Goal: Information Seeking & Learning: Understand process/instructions

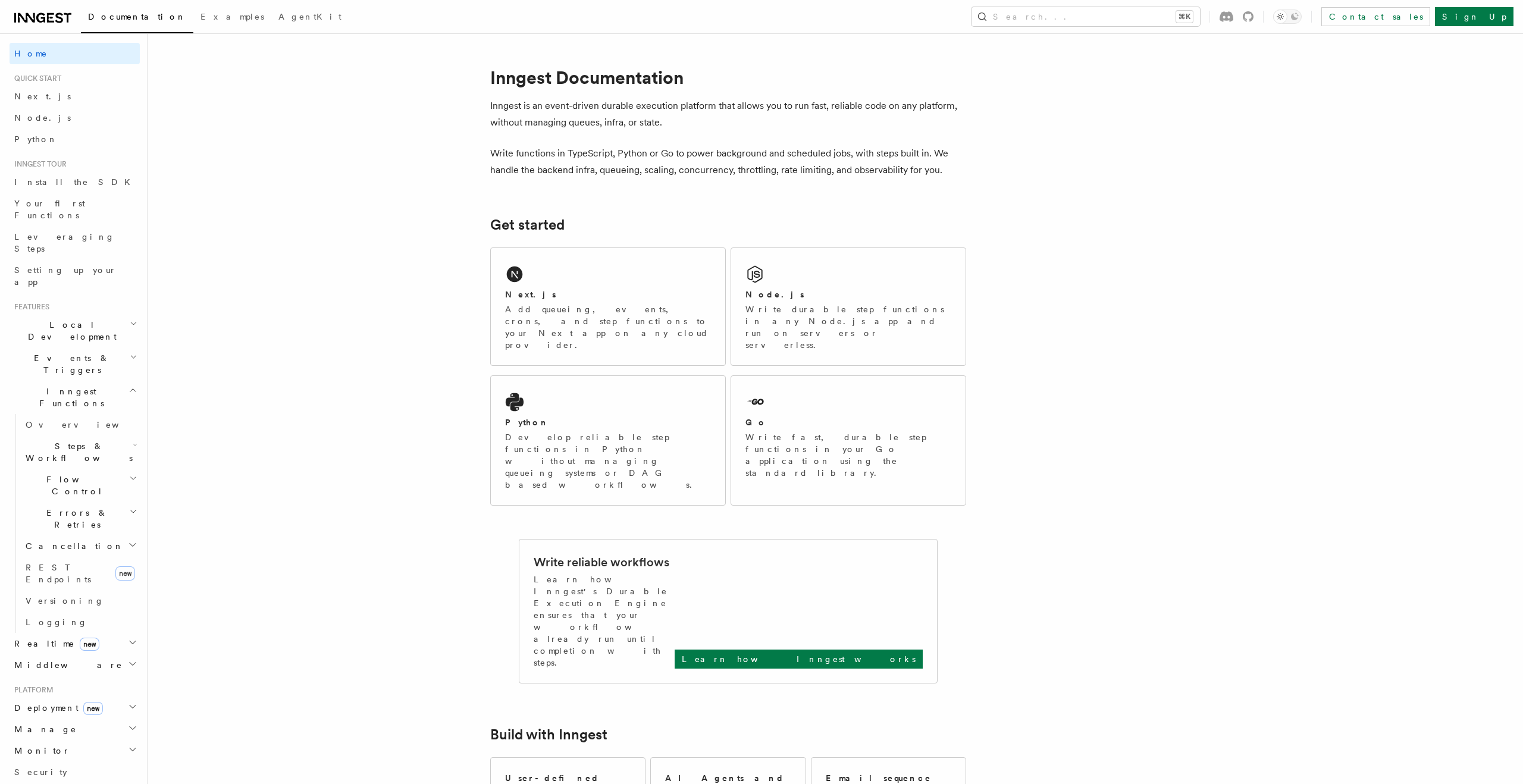
click at [64, 319] on span "Local Development" at bounding box center [69, 331] width 120 height 24
click at [50, 353] on span "Overview" at bounding box center [87, 358] width 122 height 9
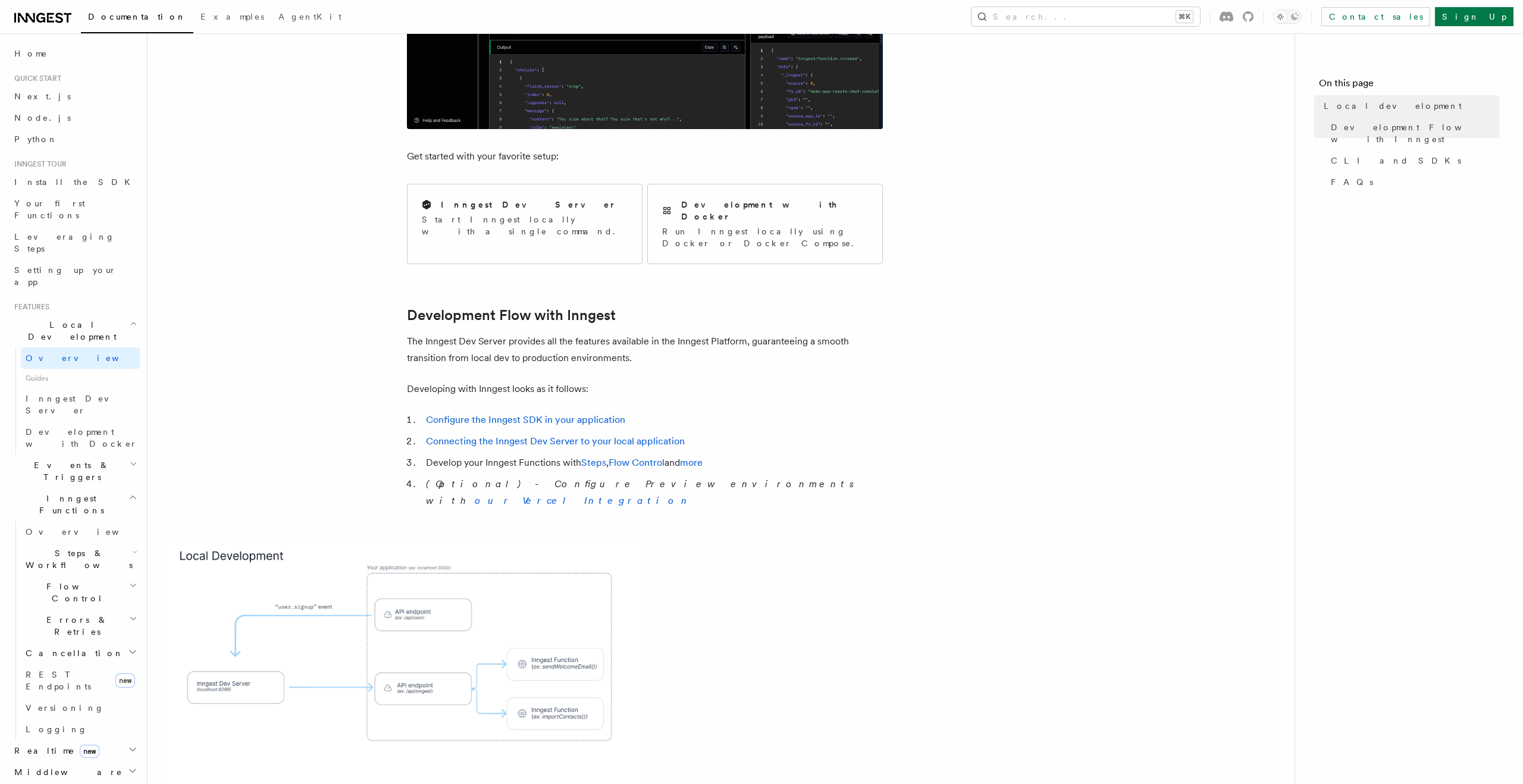
scroll to position [369, 0]
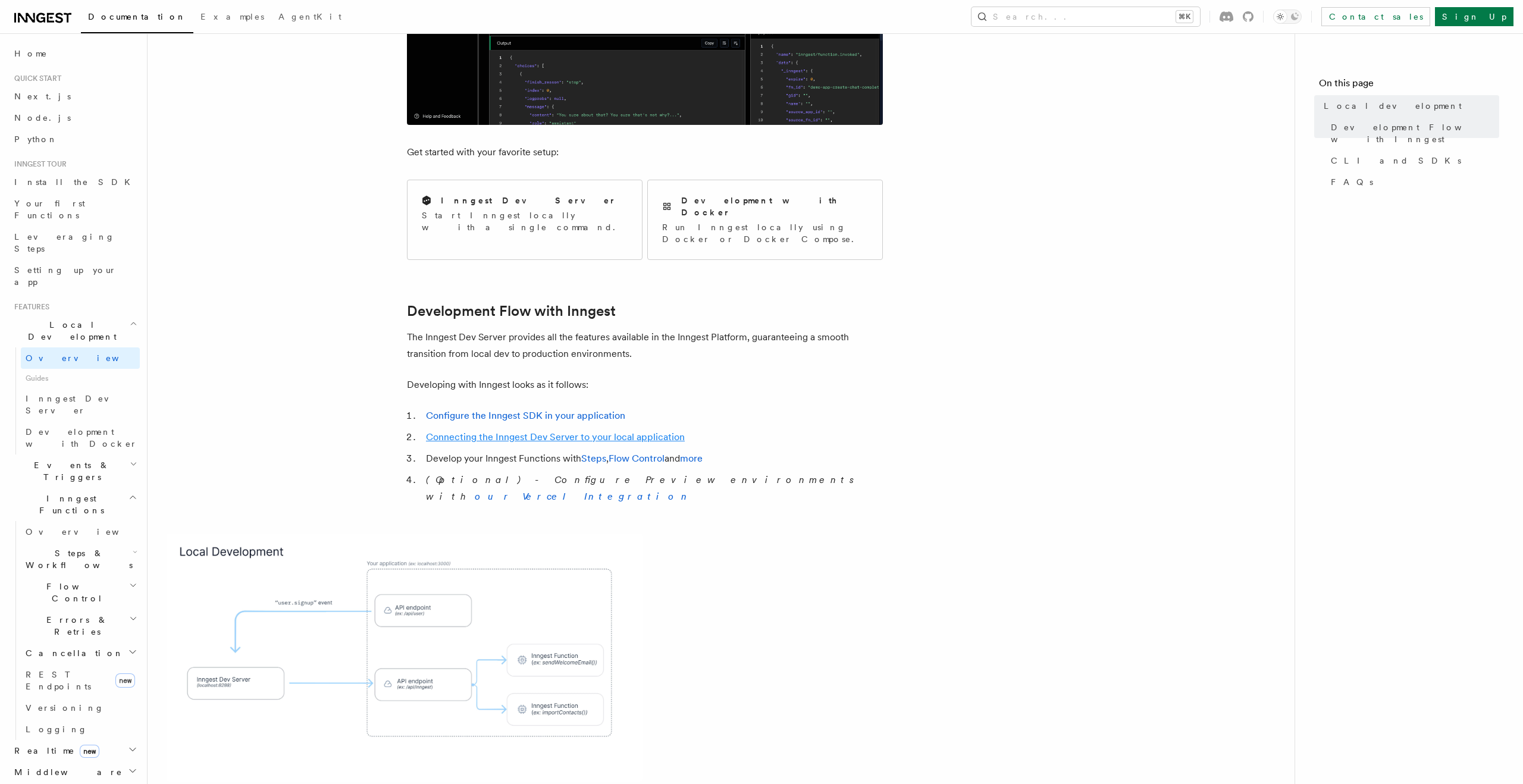
click at [535, 431] on link "Connecting the Inngest Dev Server to your local application" at bounding box center [555, 437] width 259 height 11
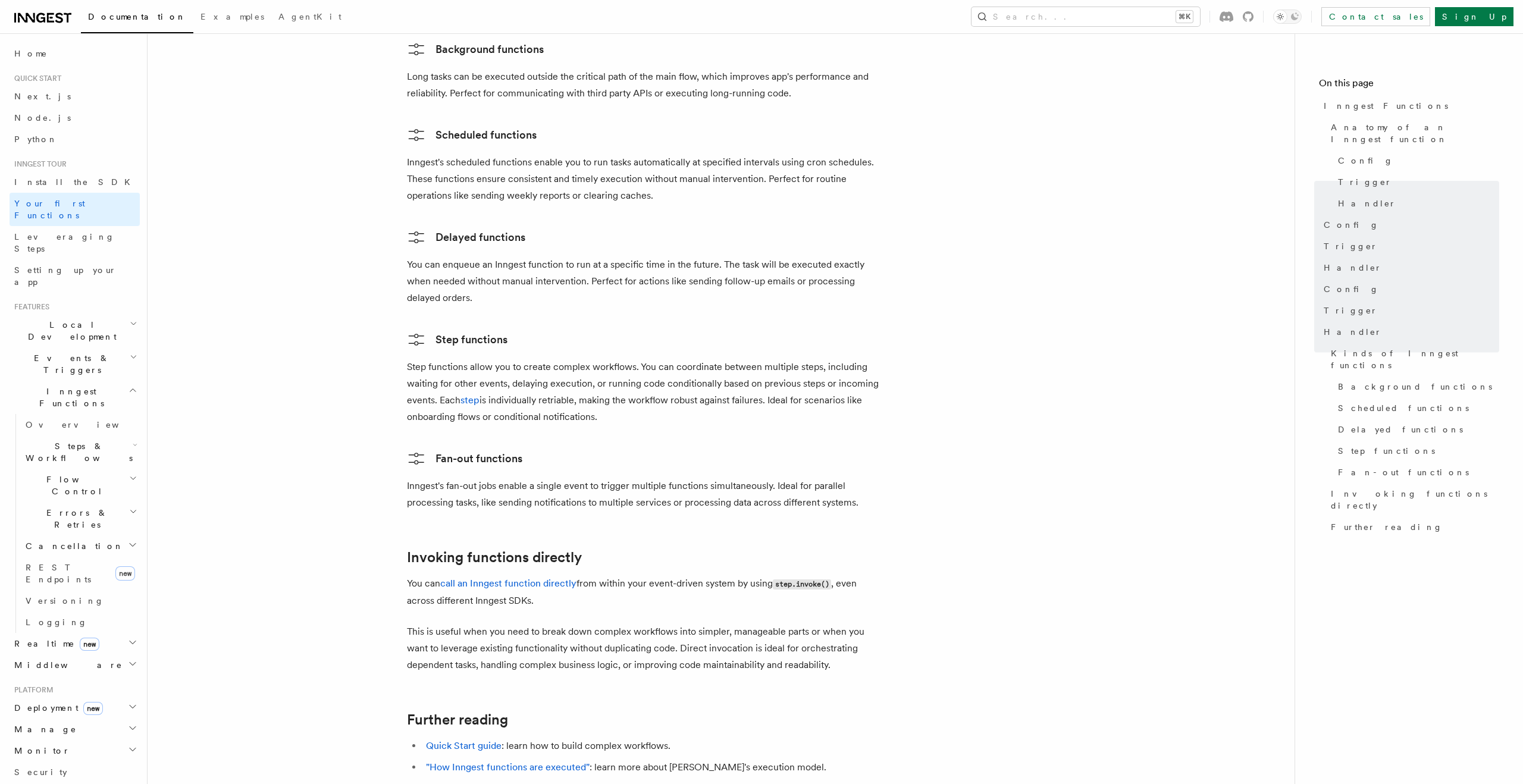
scroll to position [1441, 0]
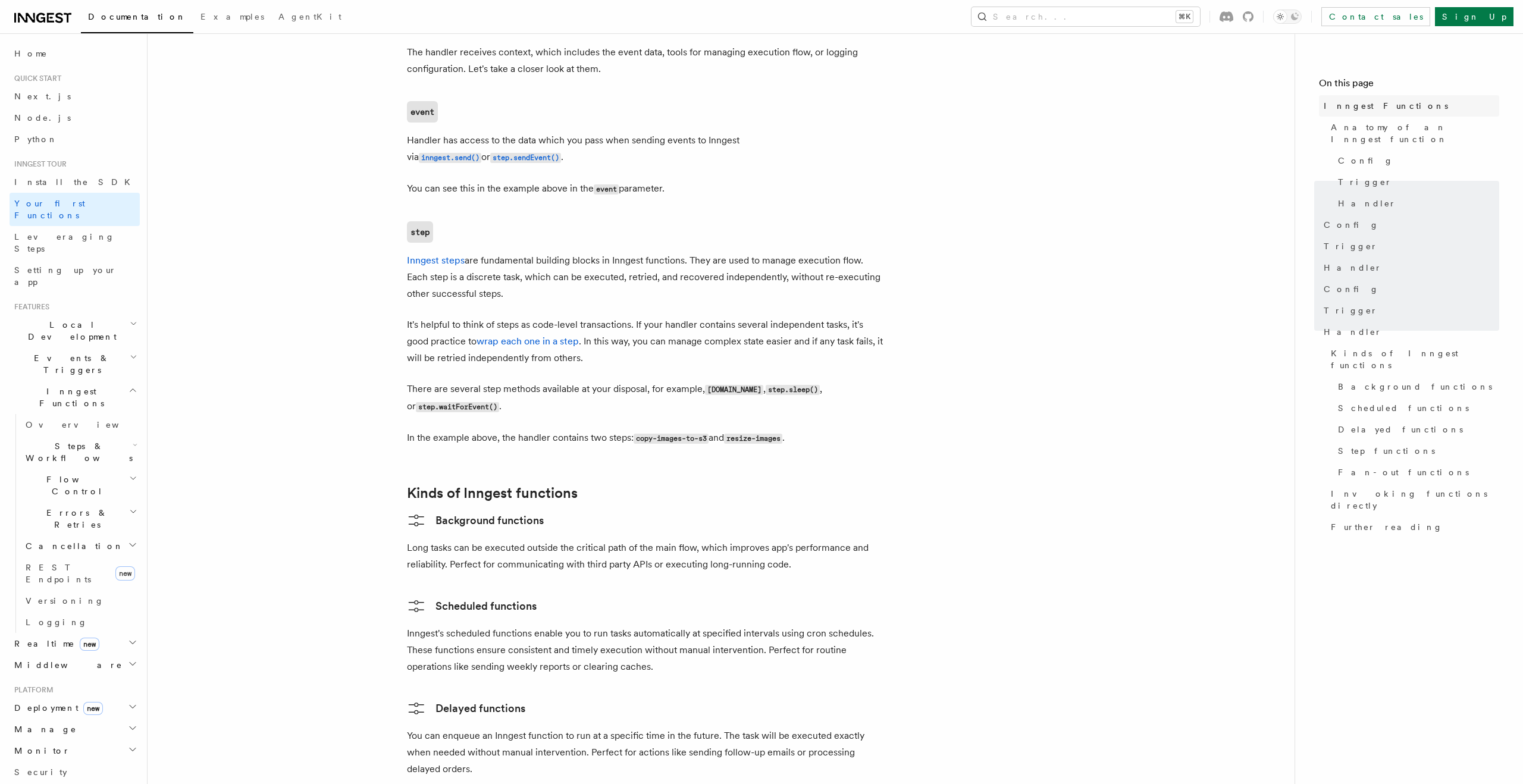
click at [1351, 109] on span "Inngest Functions" at bounding box center [1386, 105] width 124 height 12
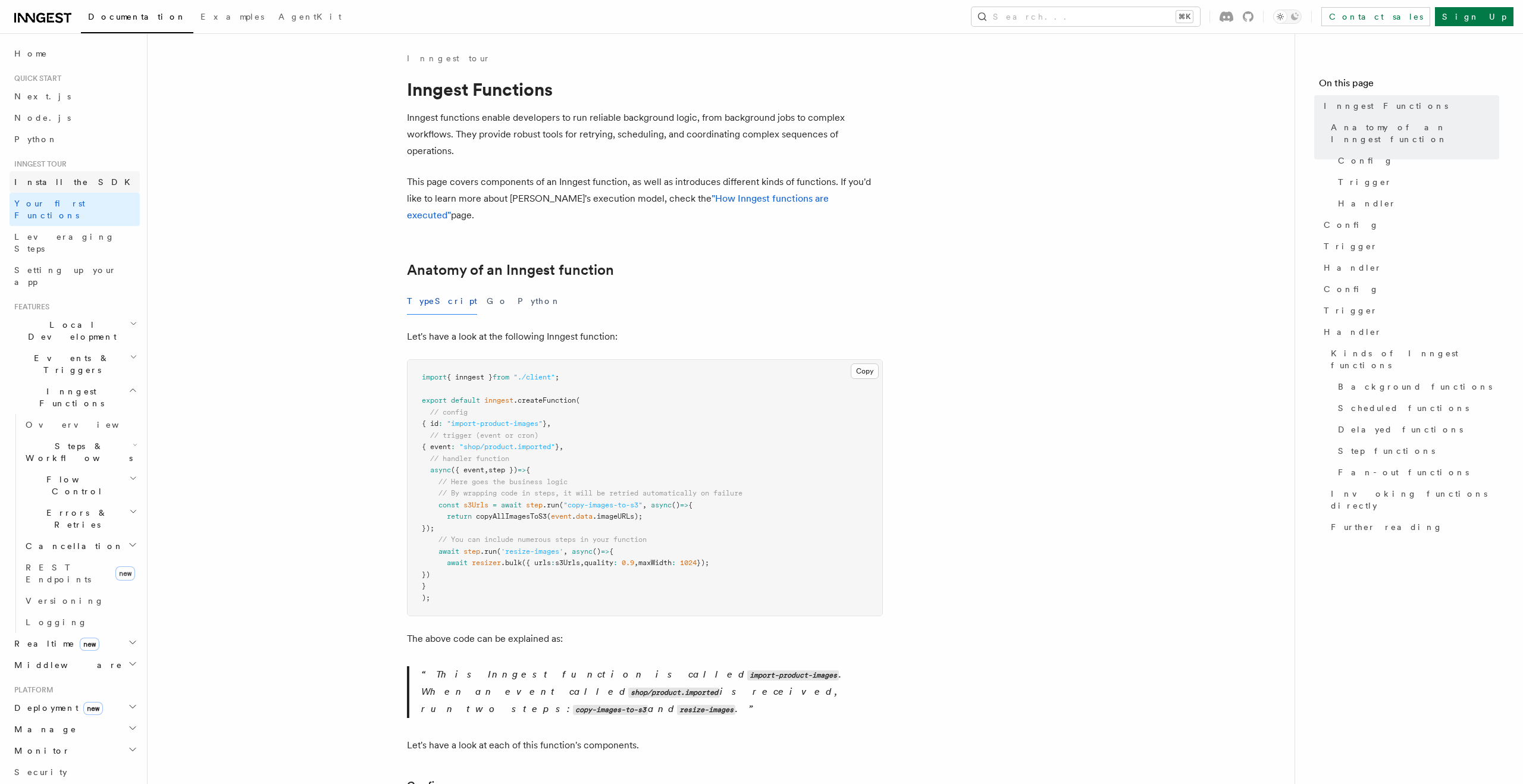
click at [62, 184] on span "Install the SDK" at bounding box center [76, 181] width 123 height 9
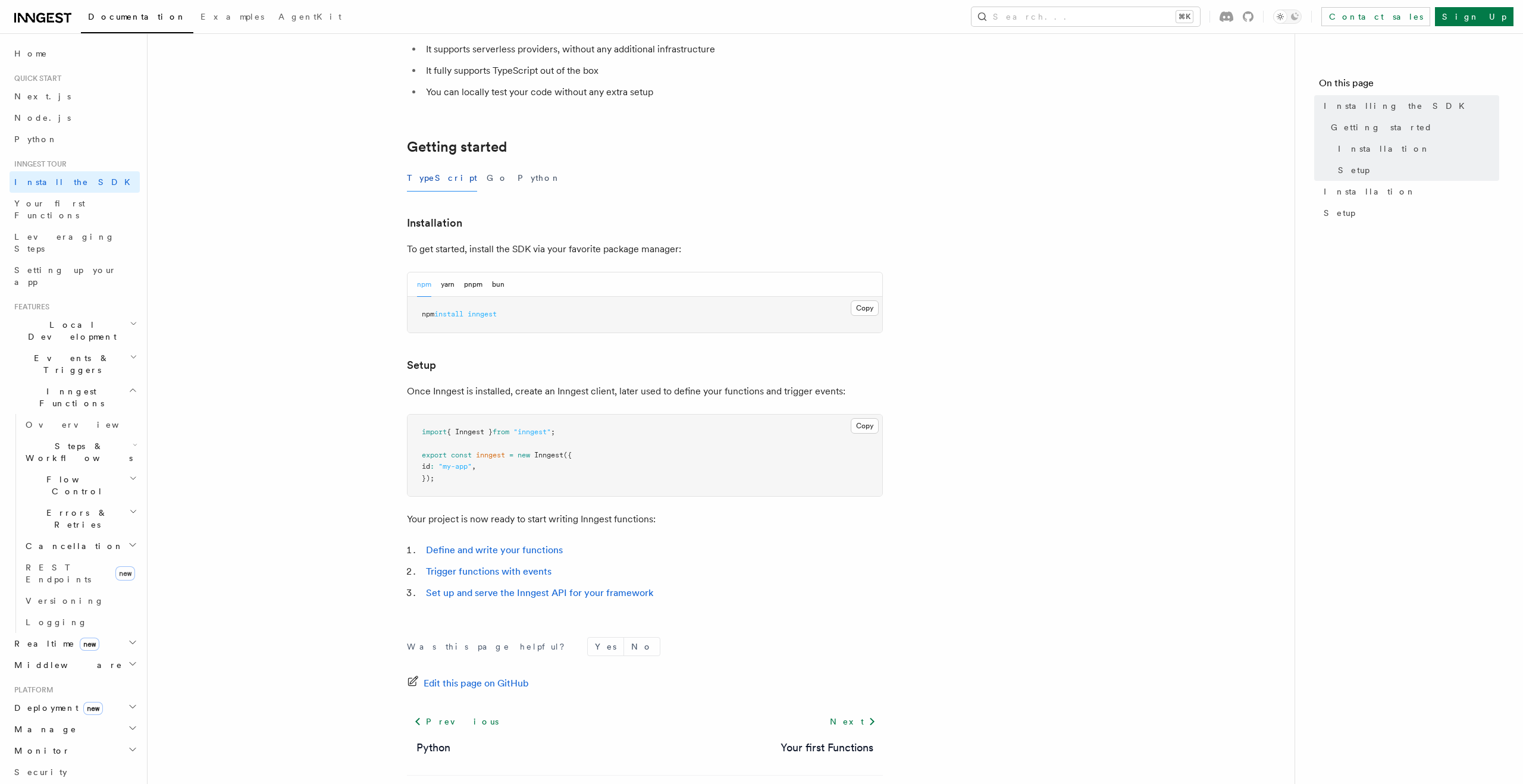
scroll to position [205, 0]
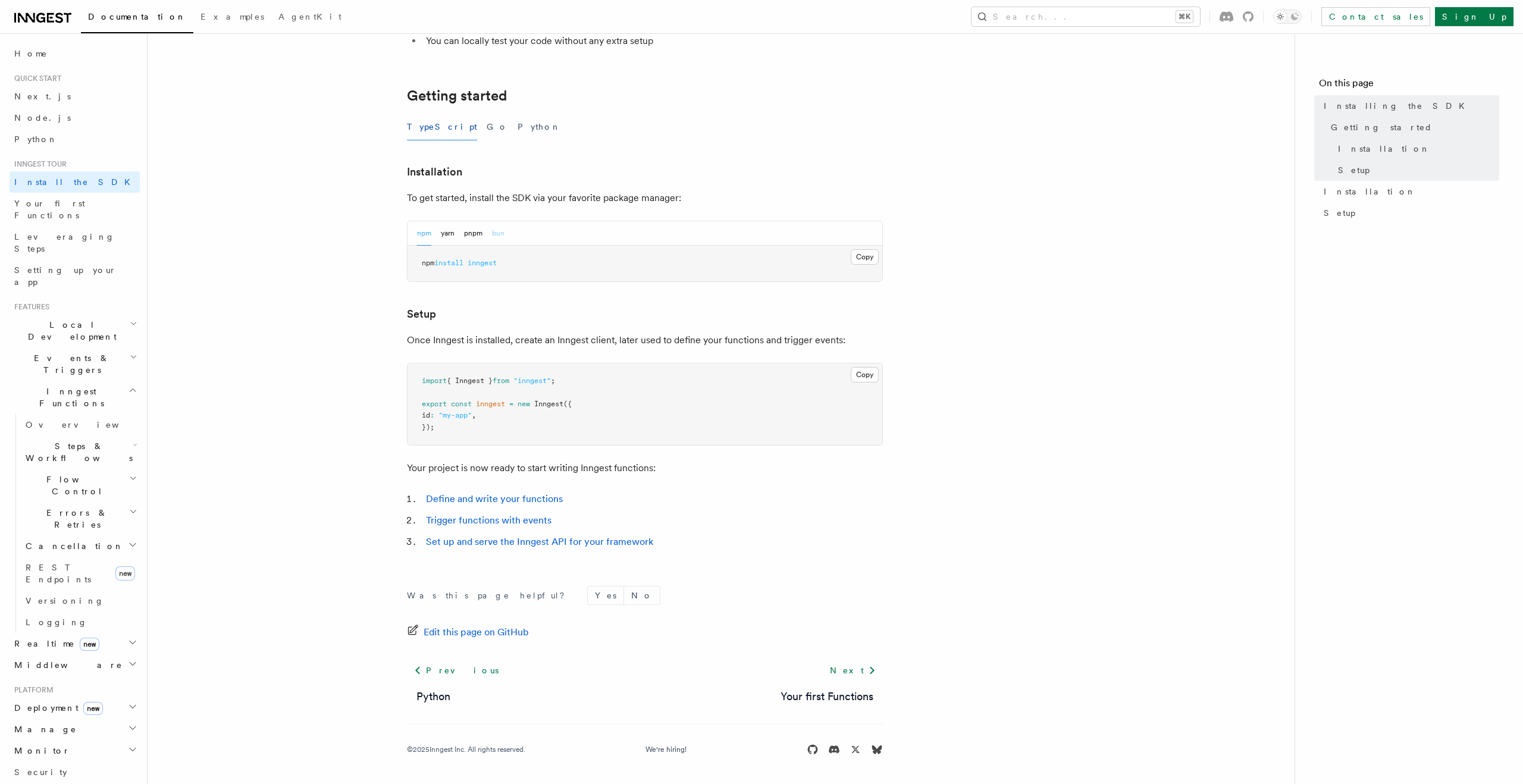
click at [496, 231] on button "bun" at bounding box center [498, 233] width 13 height 24
click at [272, 346] on article "Inngest tour Installing the SDK The Inngest SDK allows you to write reliable, d…" at bounding box center [721, 316] width 1109 height 937
click at [295, 395] on article "Inngest tour Installing the SDK The Inngest SDK allows you to write reliable, d…" at bounding box center [721, 316] width 1109 height 937
click at [538, 540] on link "Set up and serve the Inngest API for your framework" at bounding box center [539, 542] width 227 height 11
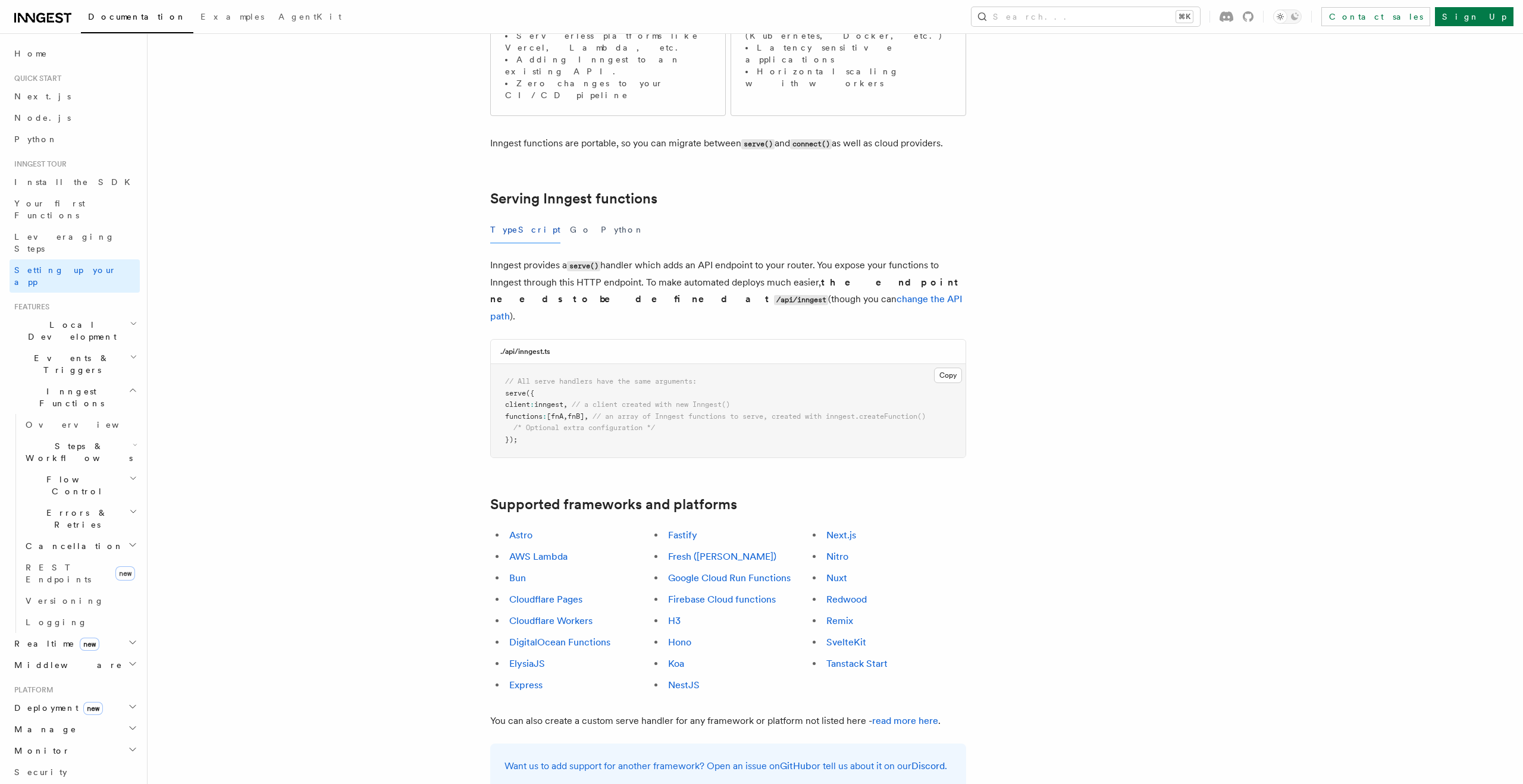
scroll to position [315, 0]
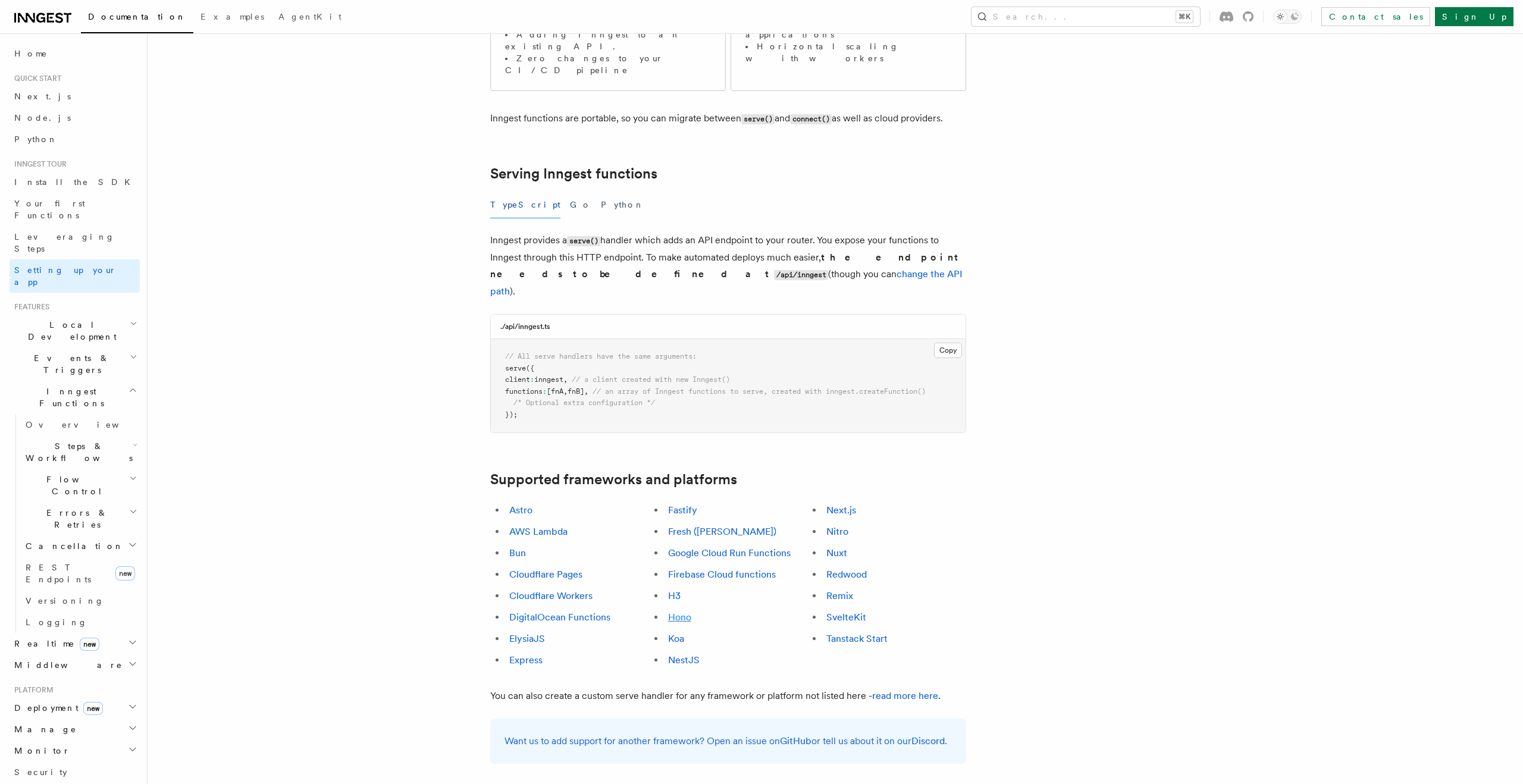
click at [686, 611] on link "Hono" at bounding box center [680, 617] width 23 height 11
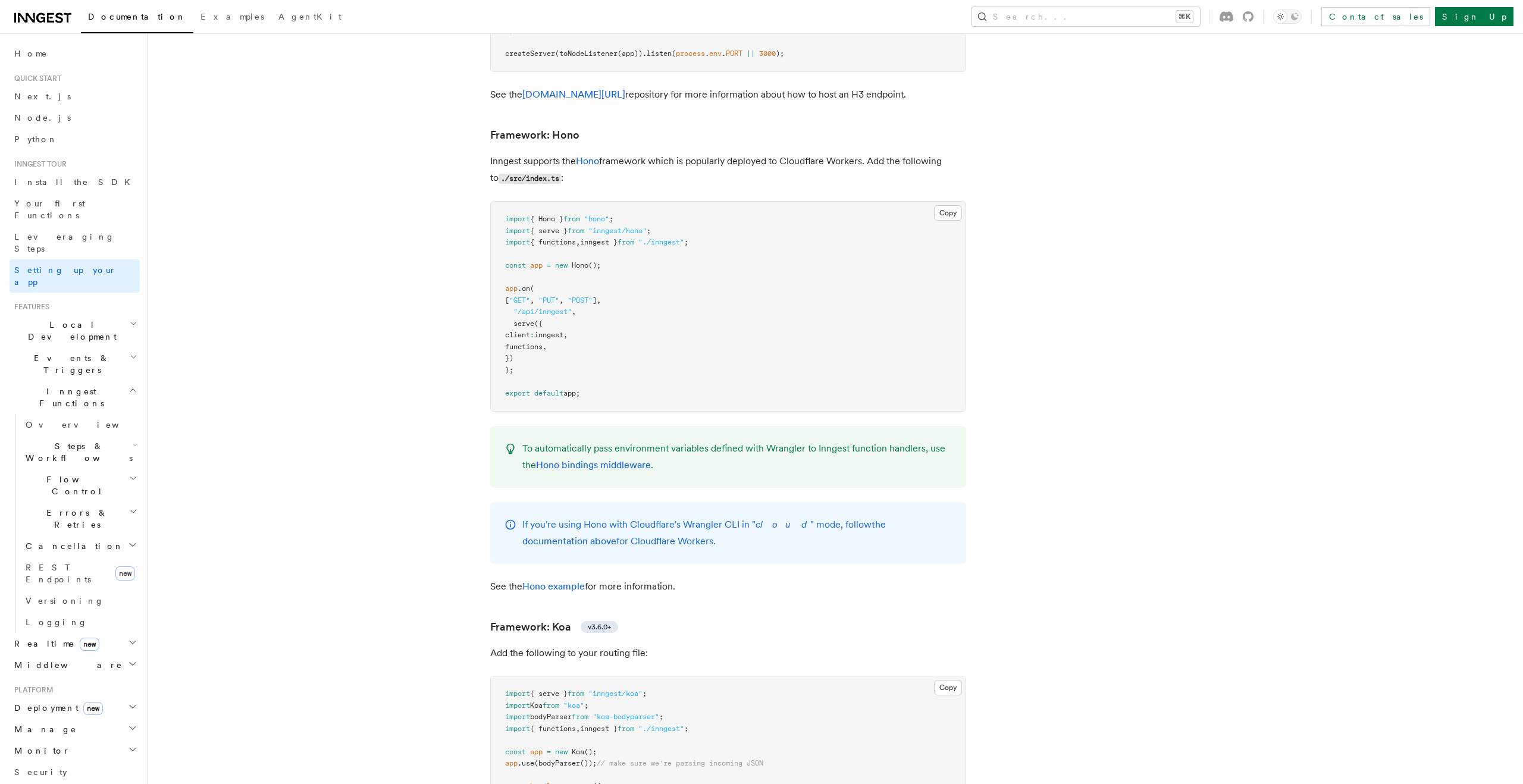
scroll to position [6248, 0]
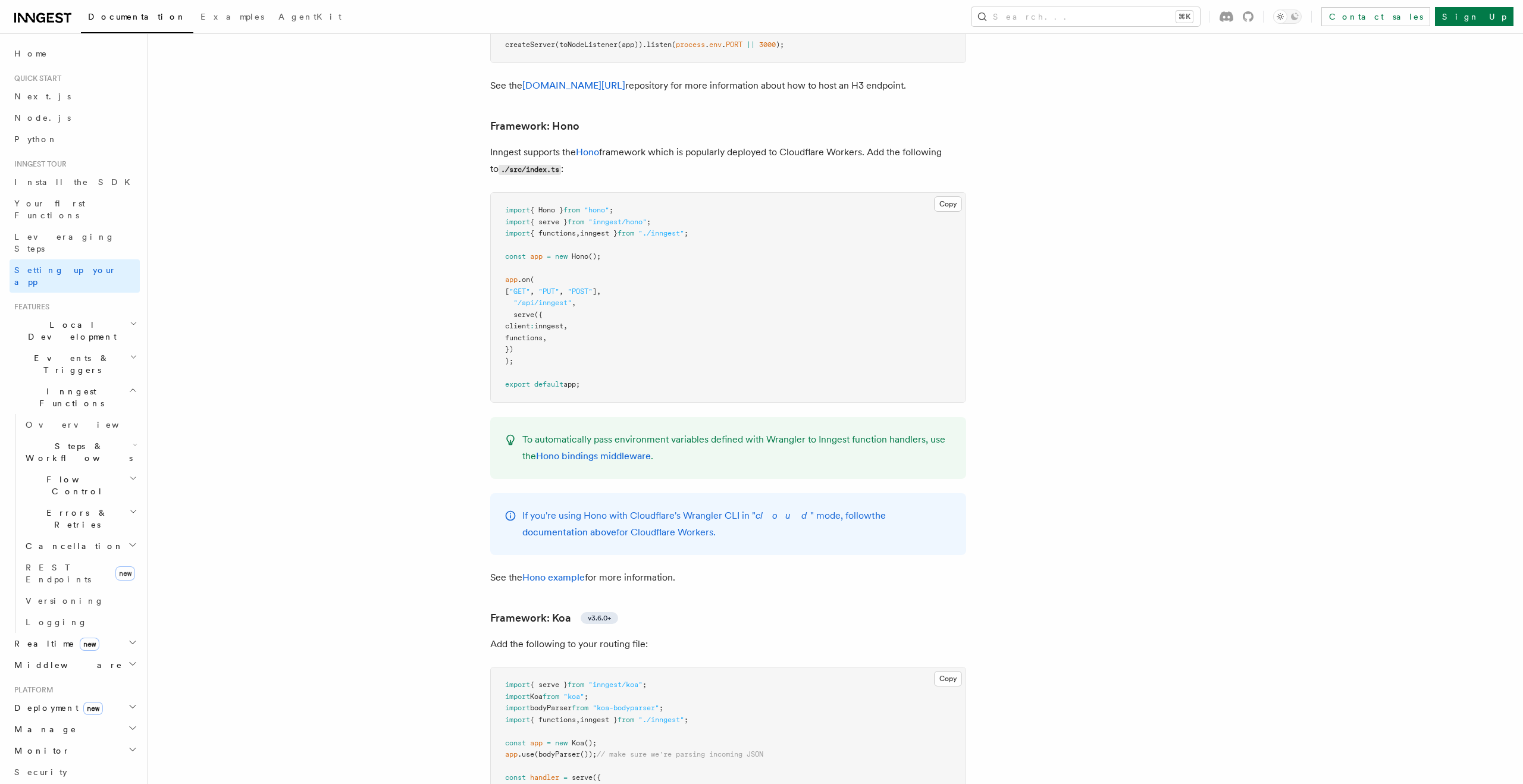
click at [82, 319] on span "Local Development" at bounding box center [69, 331] width 120 height 24
click at [51, 353] on span "Overview" at bounding box center [87, 358] width 122 height 9
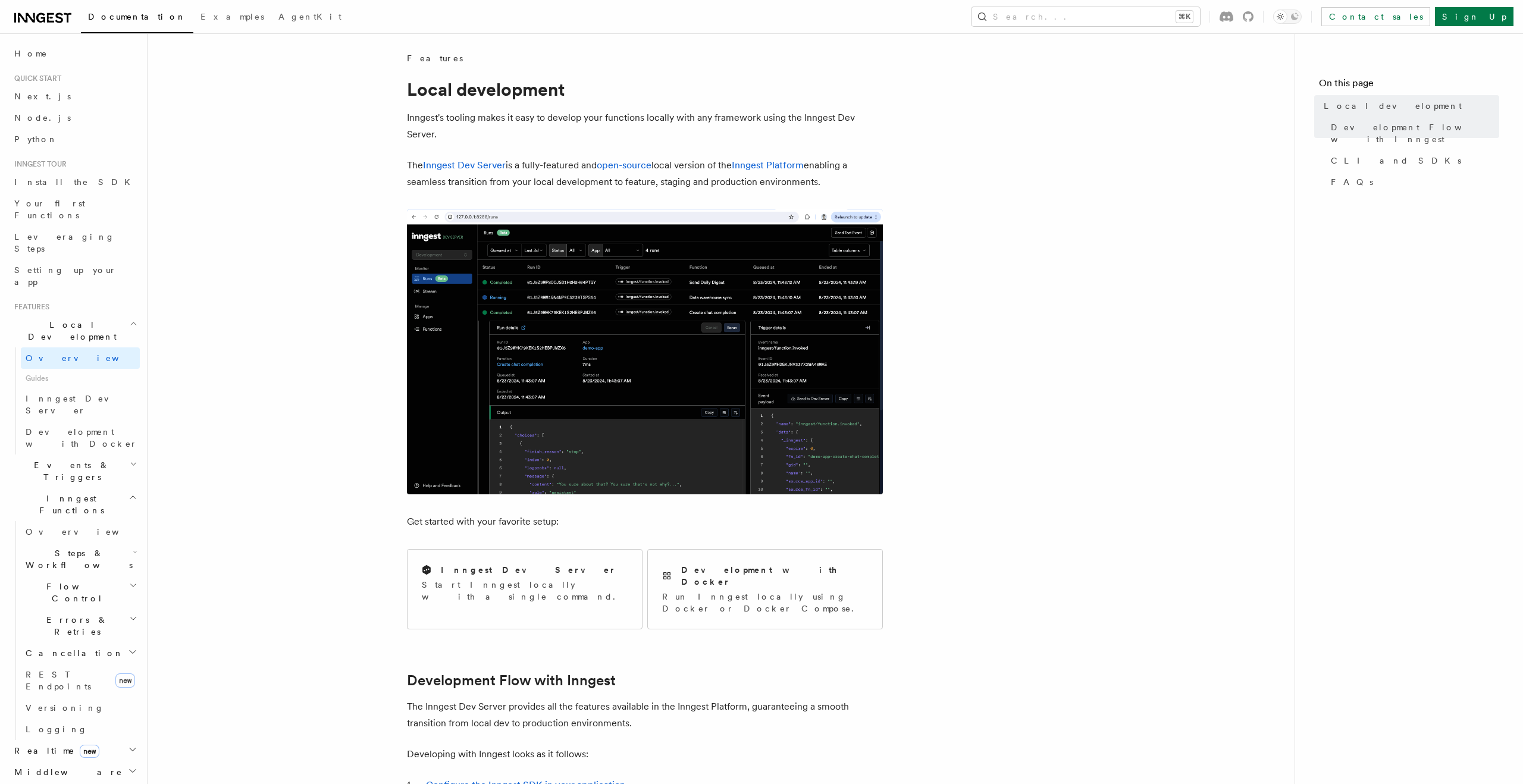
click at [63, 394] on span "Inngest Dev Server" at bounding box center [77, 404] width 102 height 21
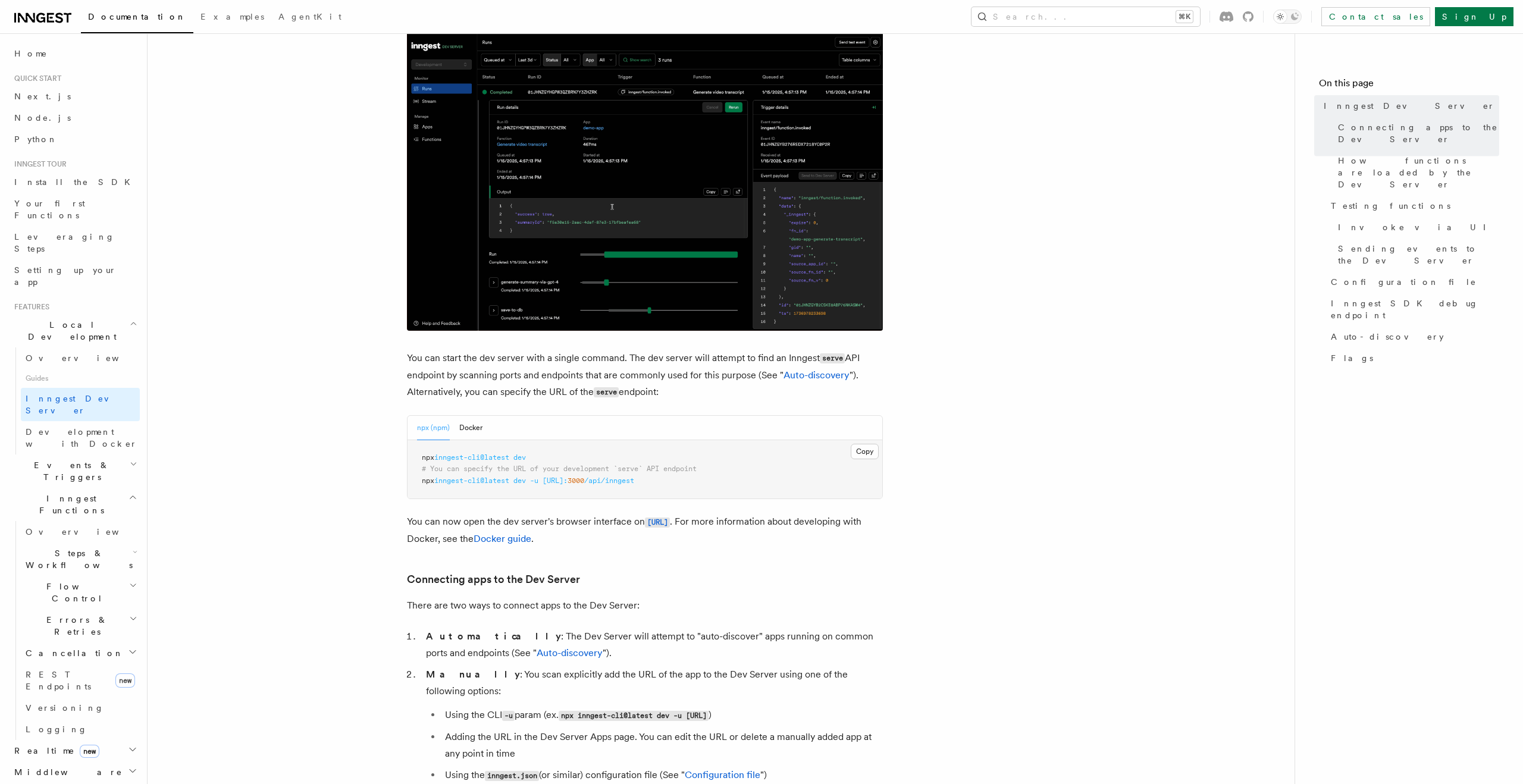
scroll to position [329, 0]
